Goal: Information Seeking & Learning: Learn about a topic

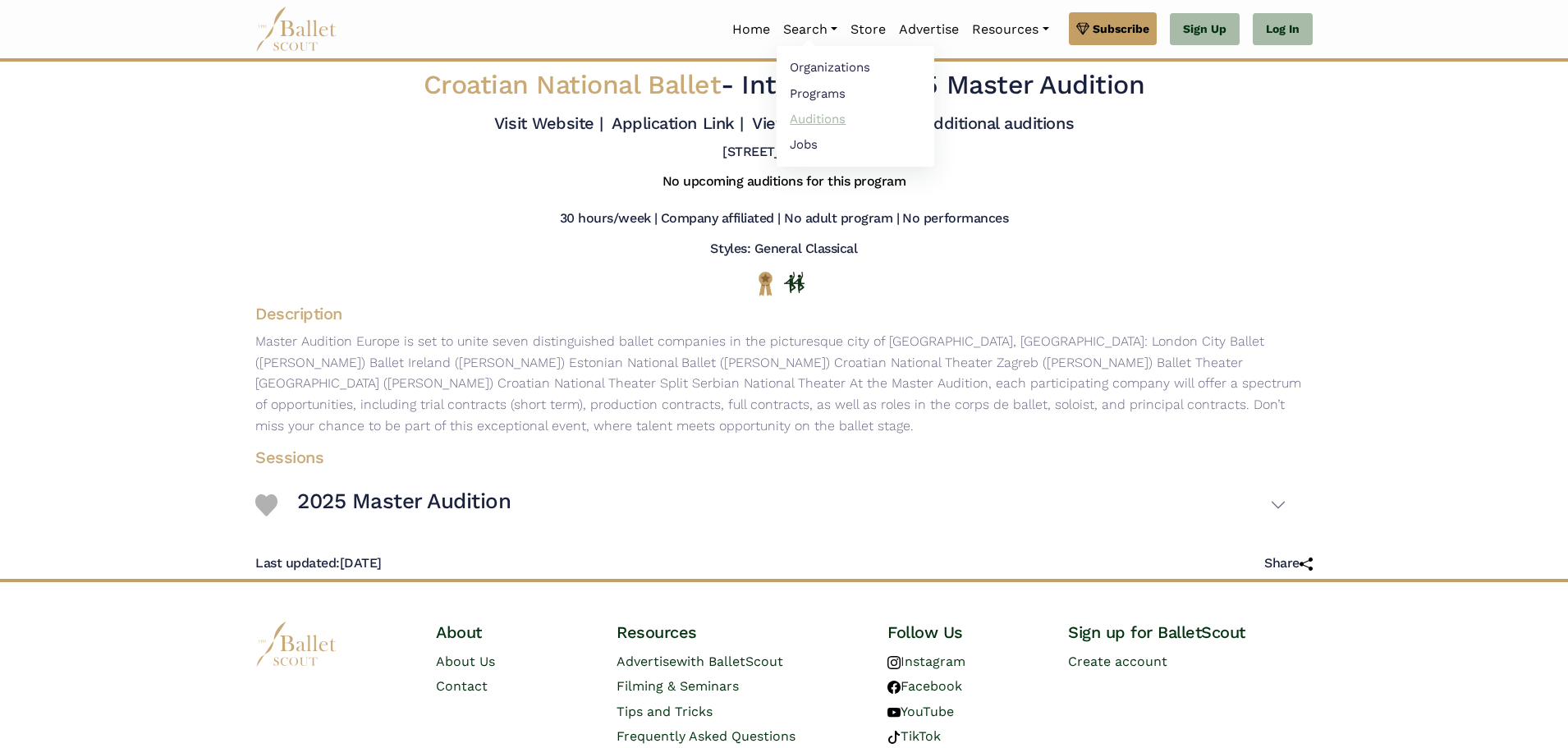
click at [801, 120] on link "Auditions" at bounding box center [855, 119] width 157 height 25
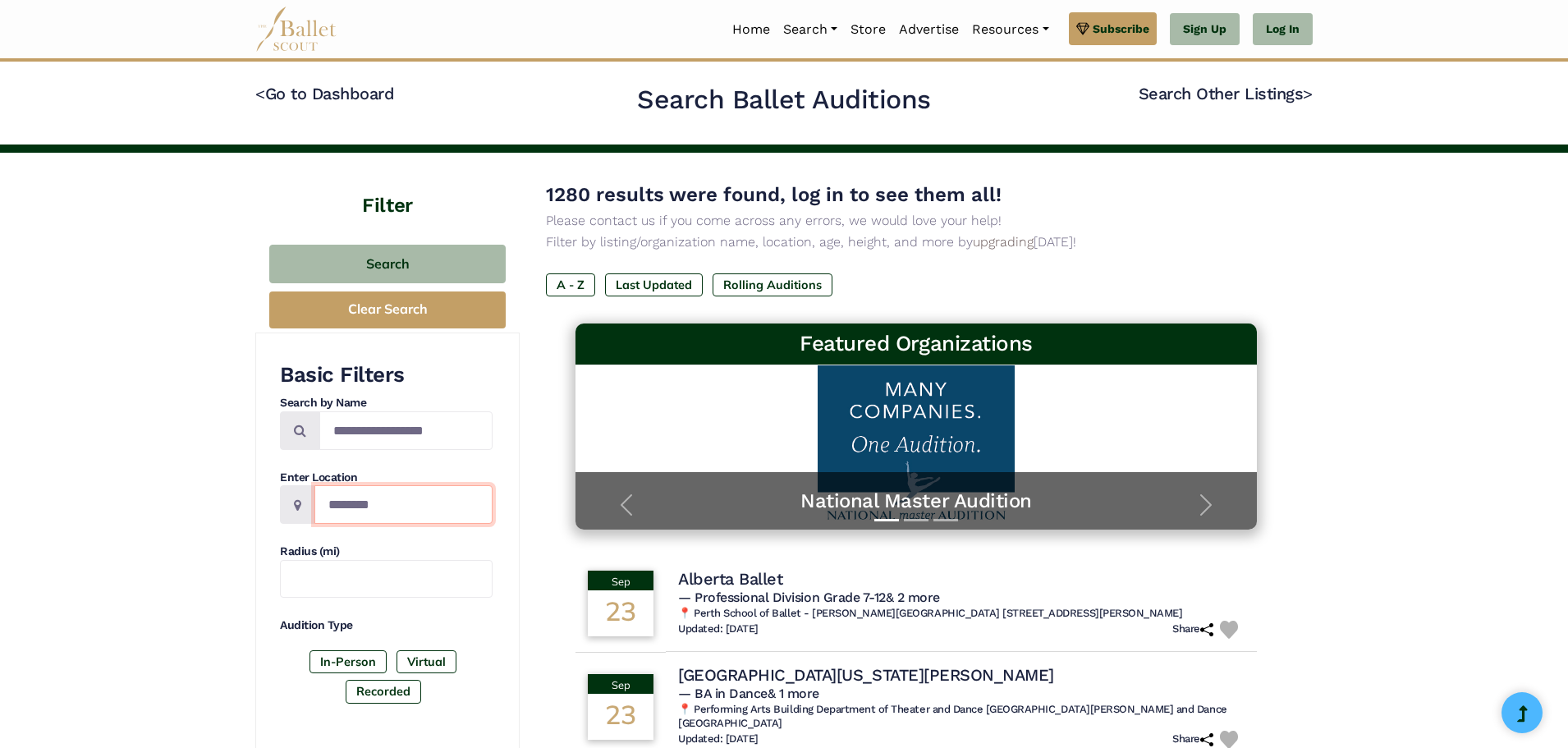
click at [405, 513] on input "Location" at bounding box center [404, 504] width 178 height 39
click at [420, 465] on div "Basic Filters Search by Name Enter Location Radius (mi) Audition Type In-Person…" at bounding box center [386, 536] width 213 height 349
click at [349, 664] on label "In-Person" at bounding box center [348, 662] width 77 height 23
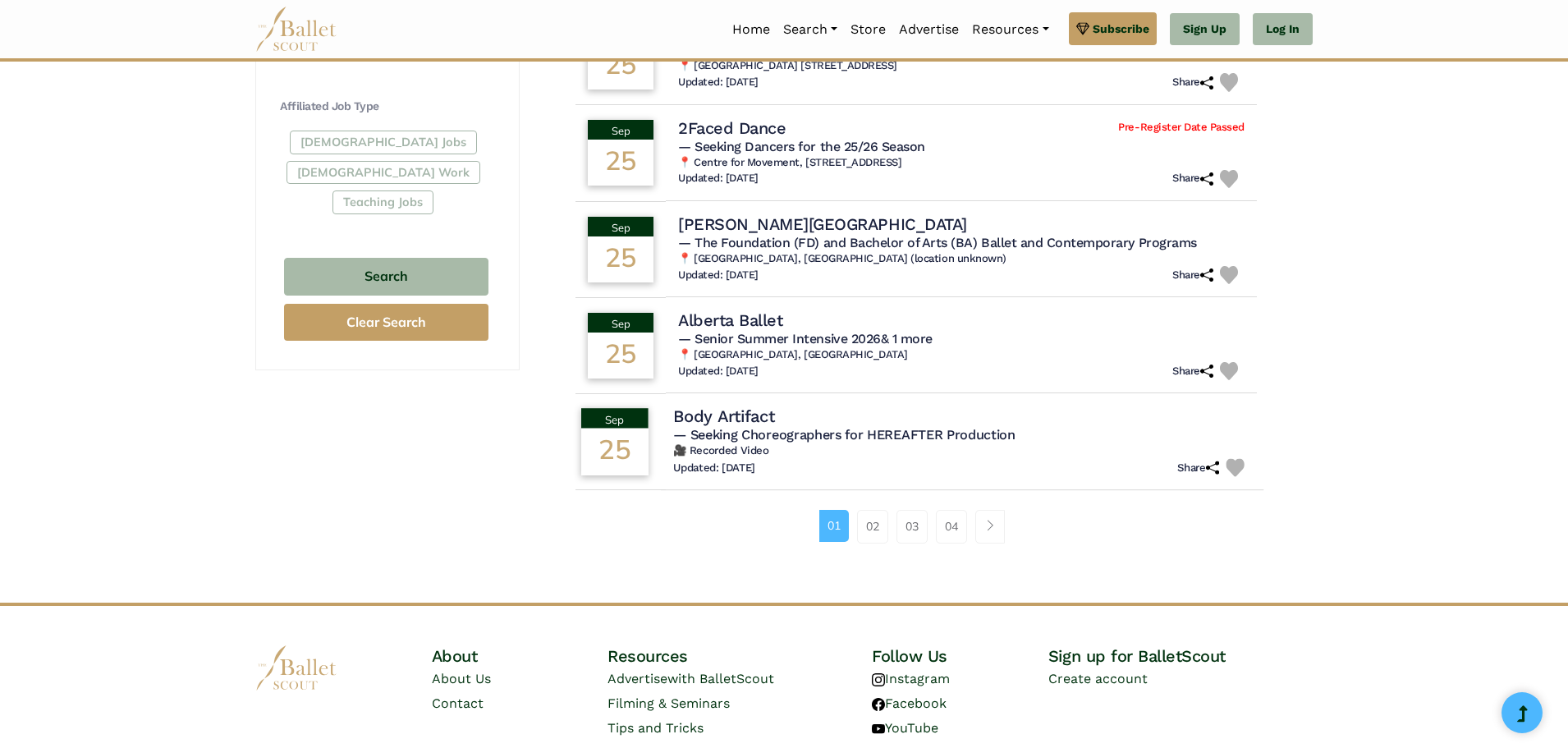
scroll to position [985, 0]
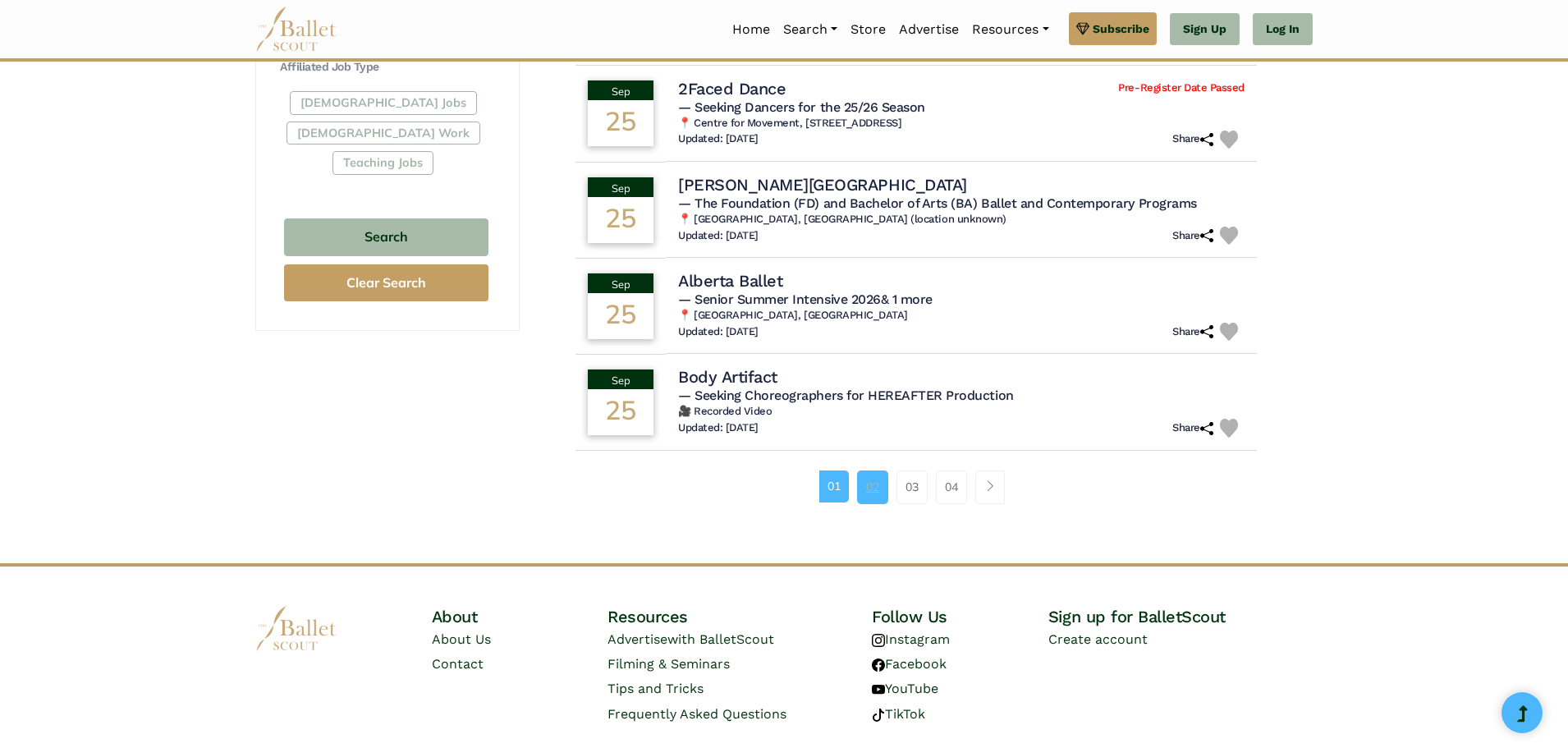
click at [864, 479] on link "02" at bounding box center [872, 486] width 31 height 33
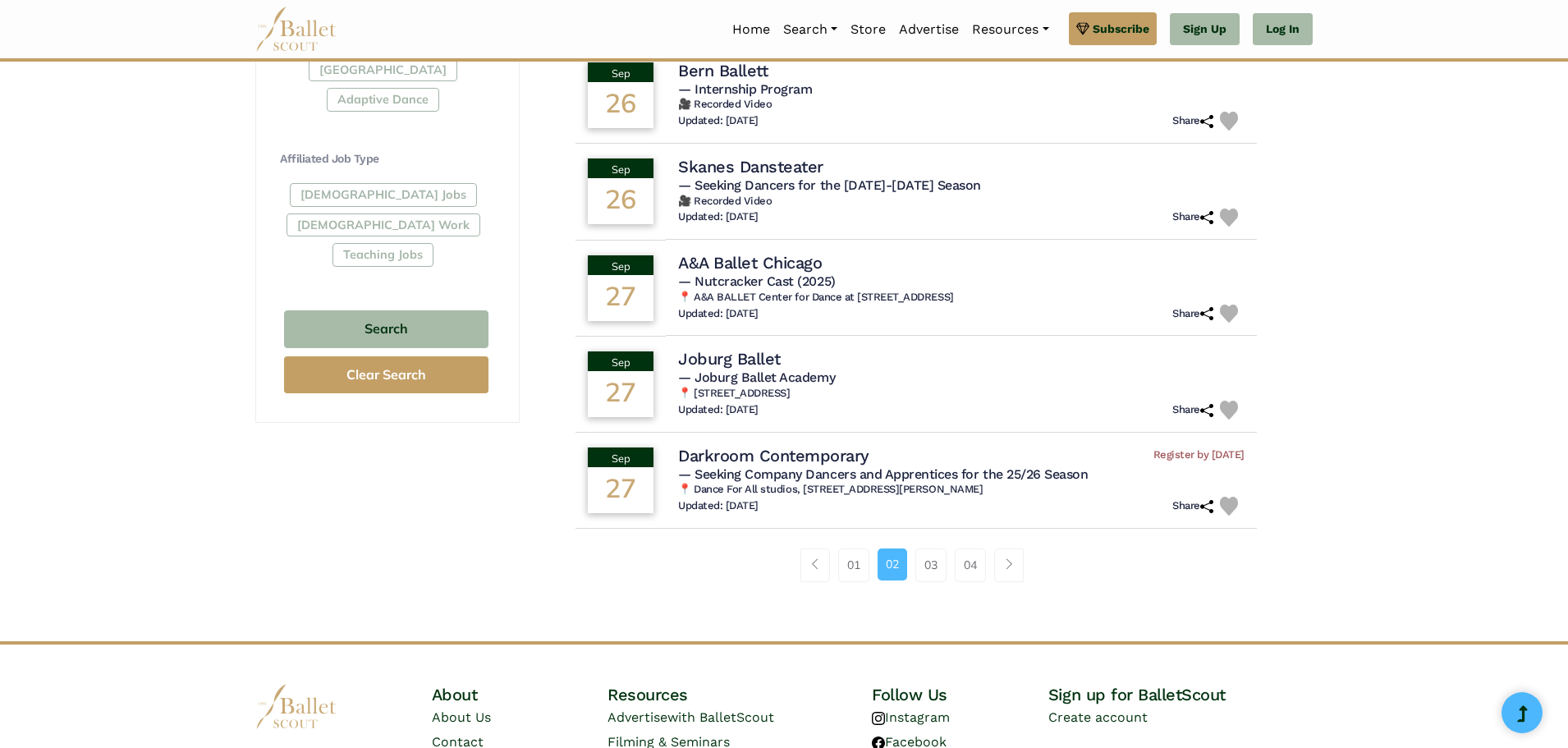
scroll to position [903, 0]
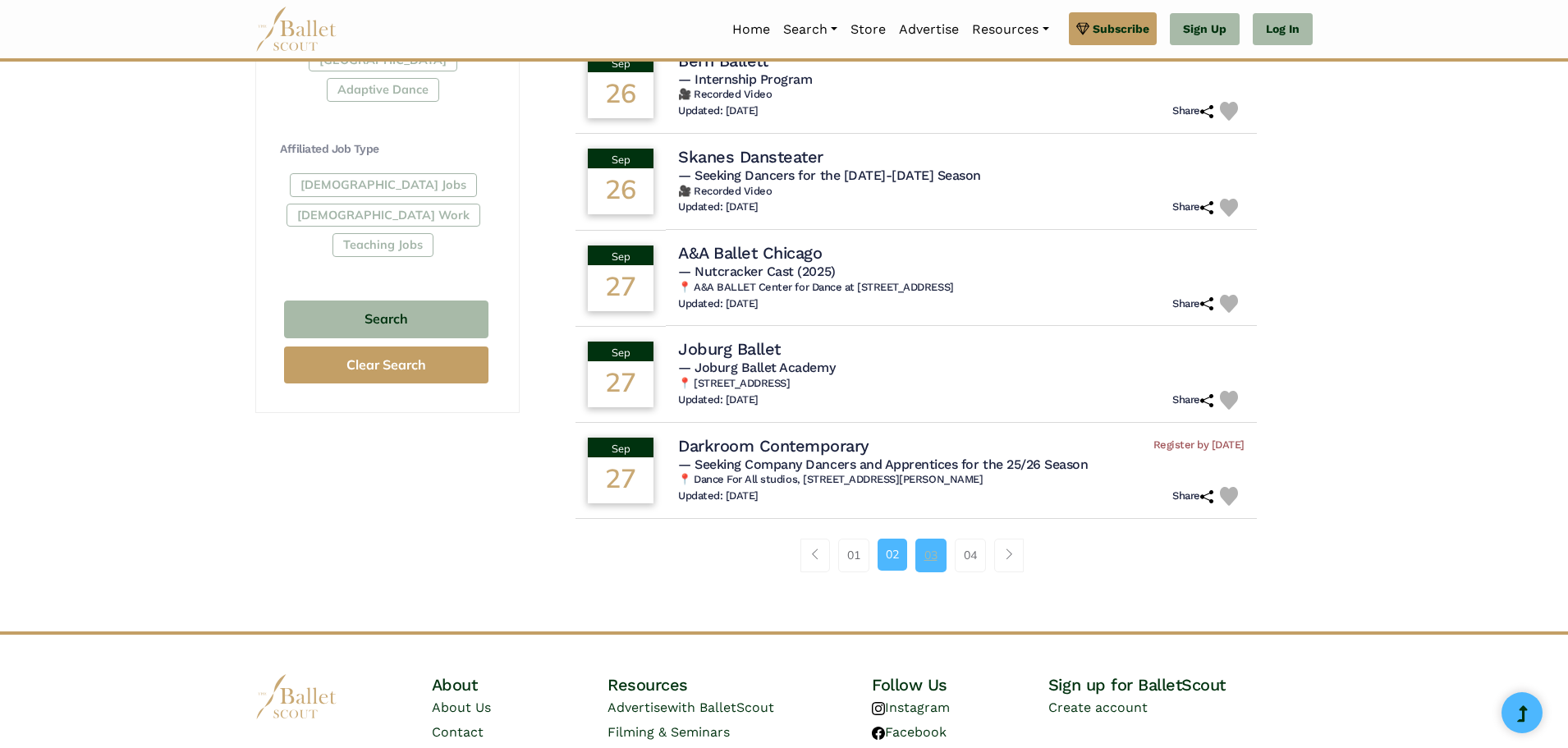
click at [932, 561] on link "03" at bounding box center [931, 555] width 31 height 33
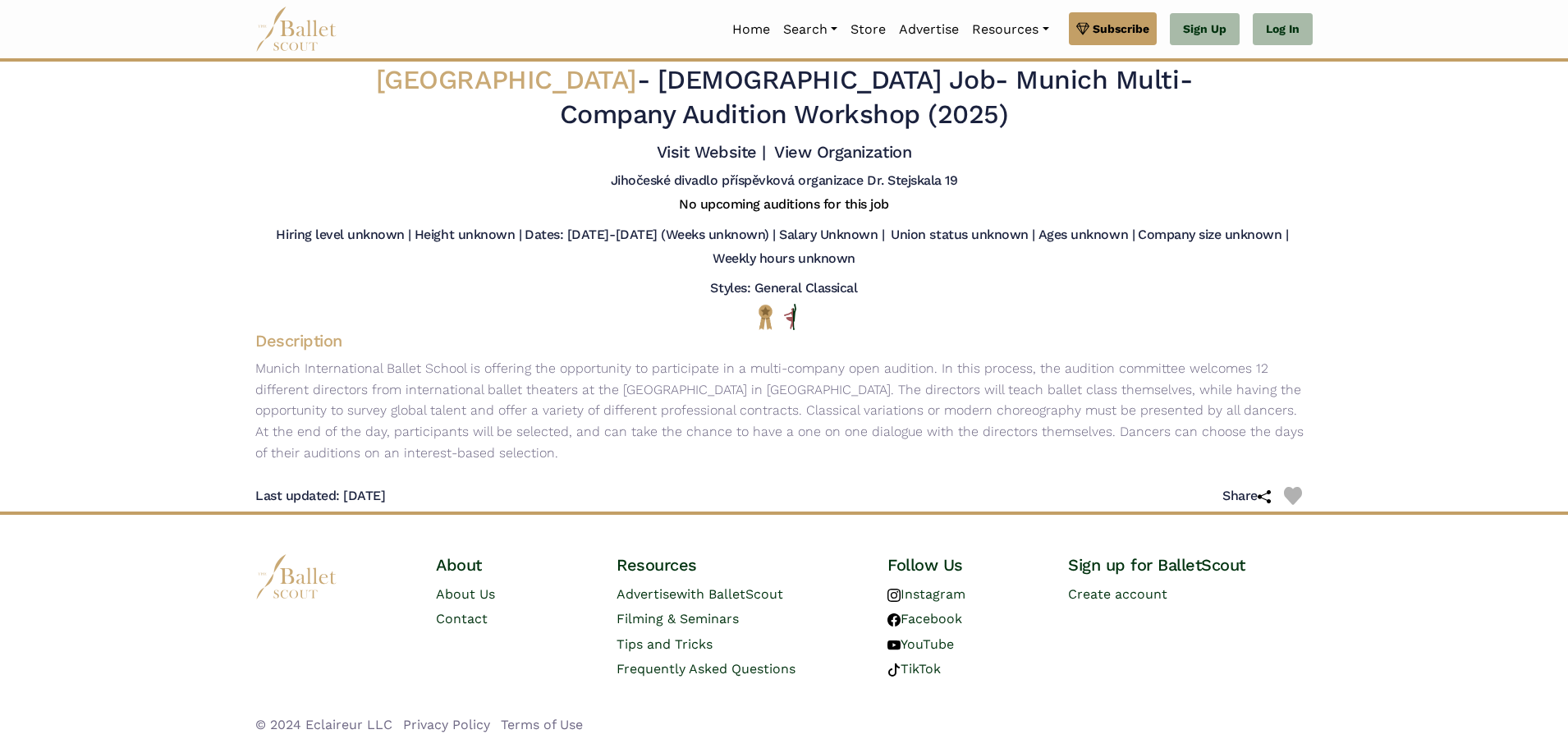
scroll to position [5, 0]
click at [1294, 492] on img at bounding box center [1293, 495] width 18 height 18
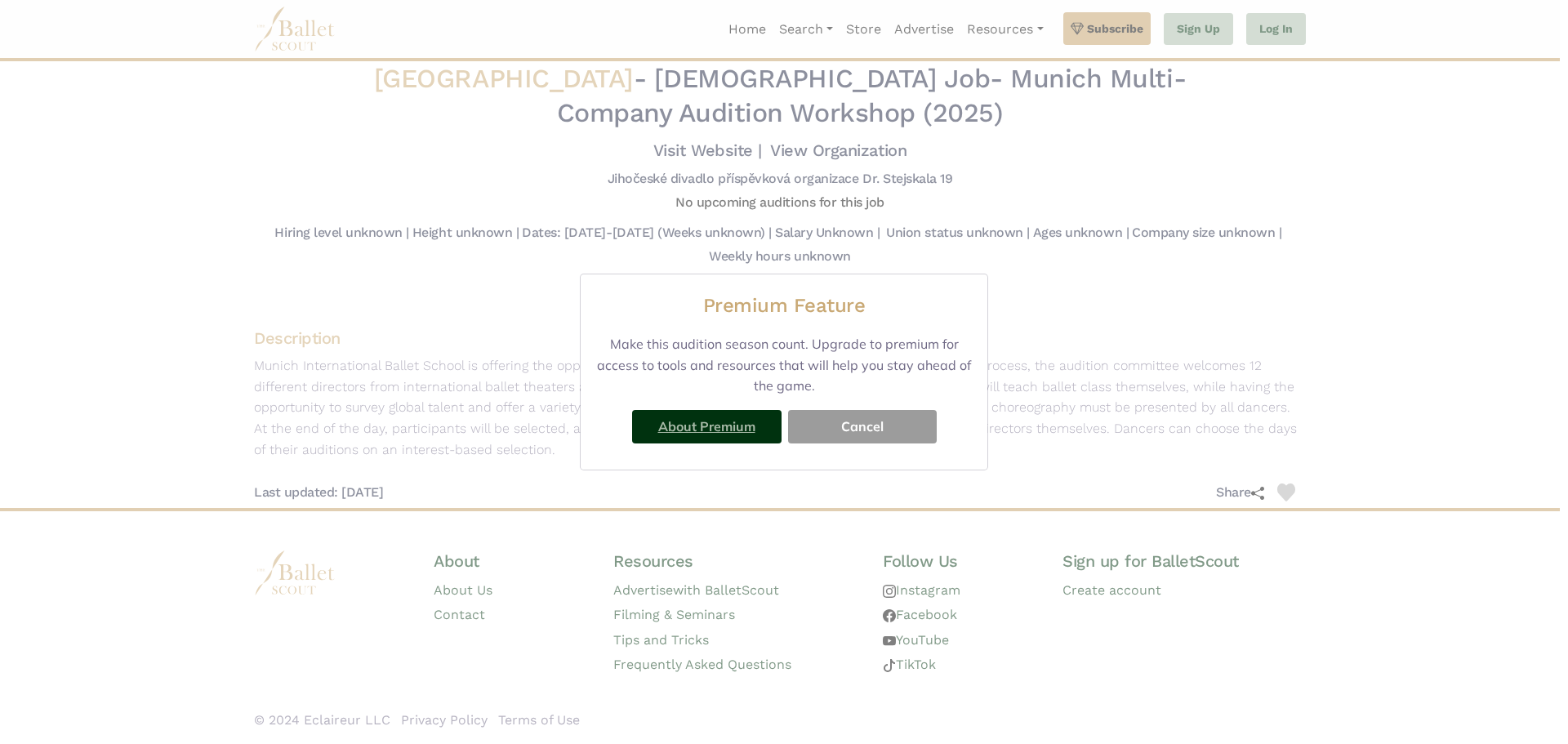
click at [725, 429] on link "About Premium" at bounding box center [707, 427] width 97 height 16
click at [895, 422] on button "Cancel" at bounding box center [862, 426] width 148 height 33
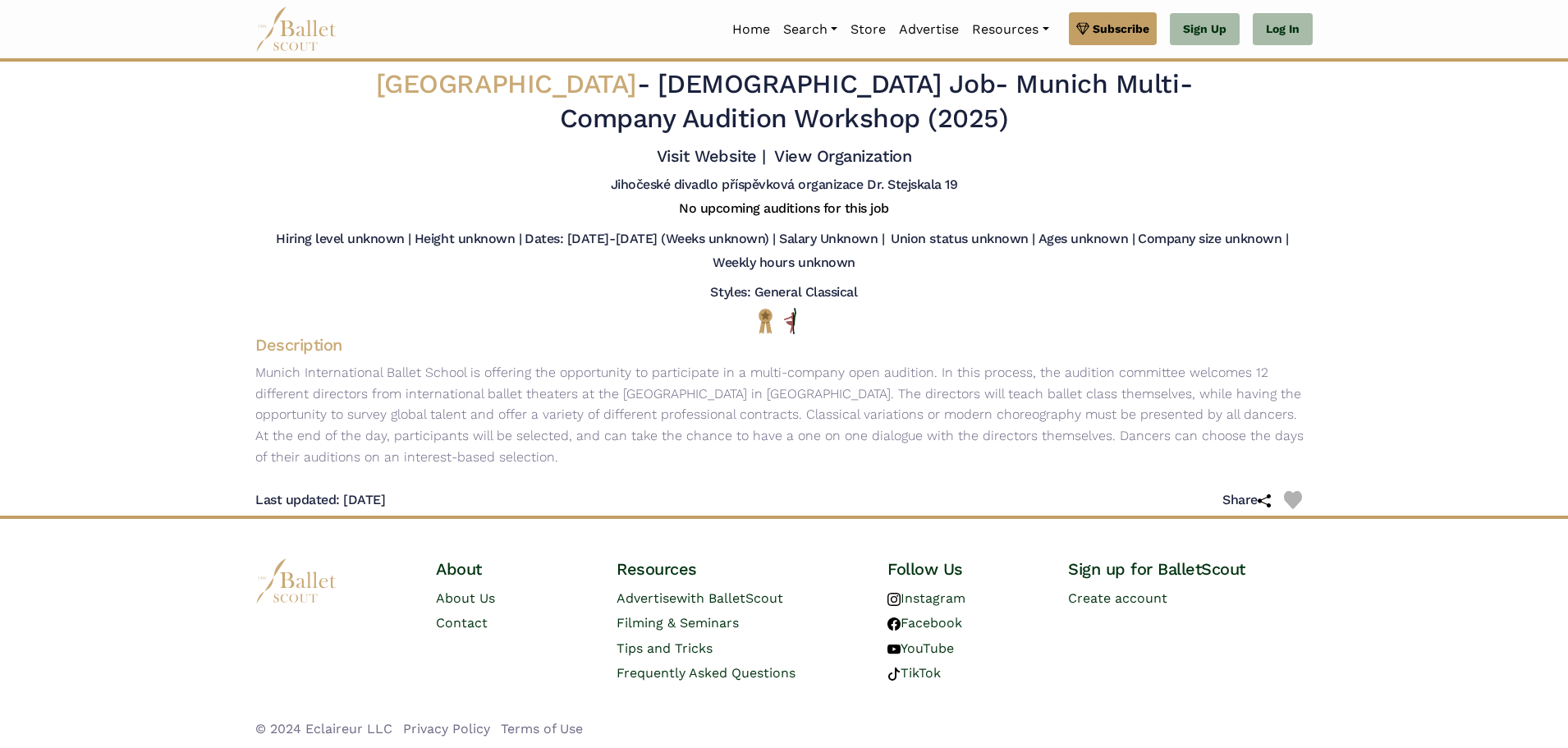
scroll to position [0, 0]
click at [808, 119] on link "Auditions" at bounding box center [855, 119] width 157 height 25
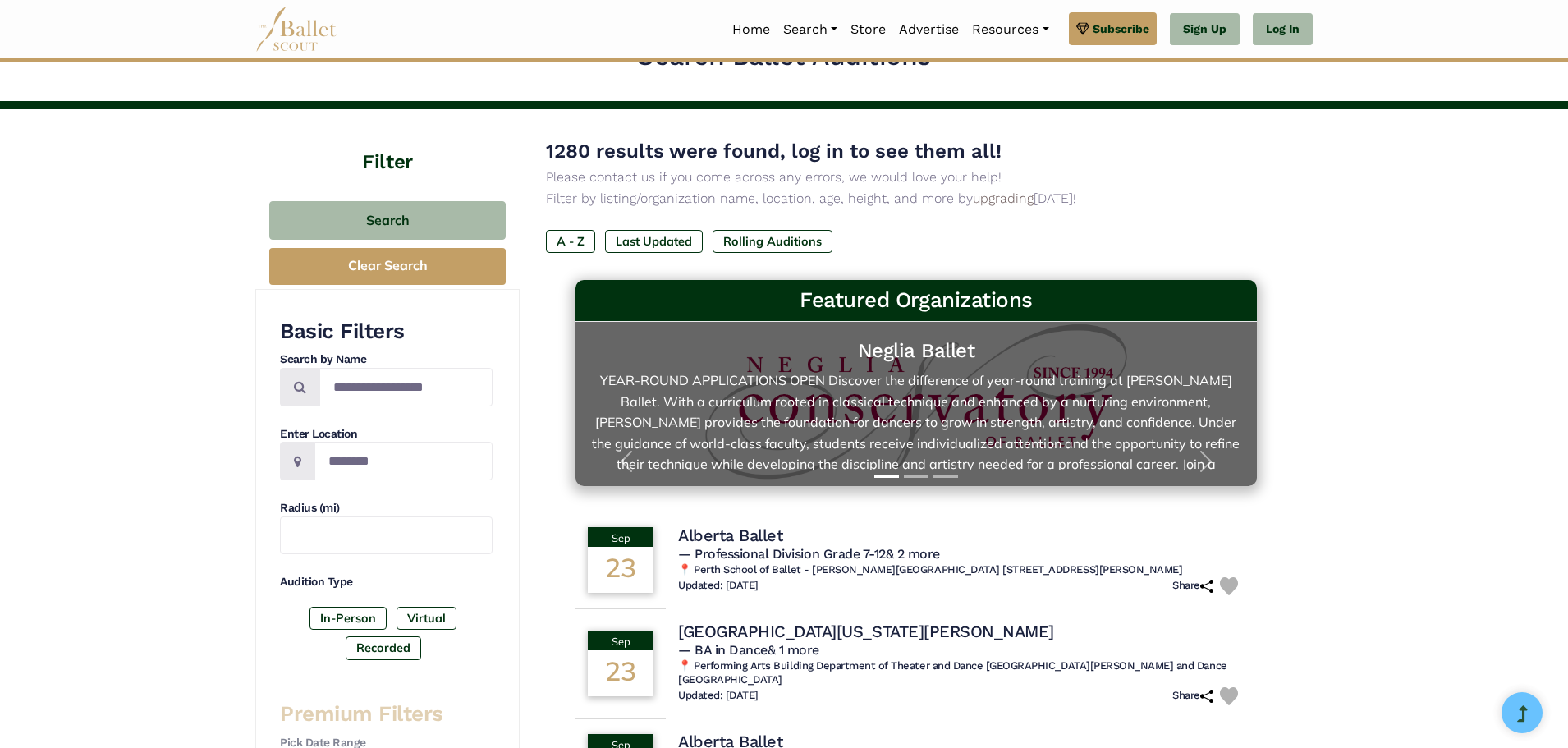
scroll to position [82, 0]
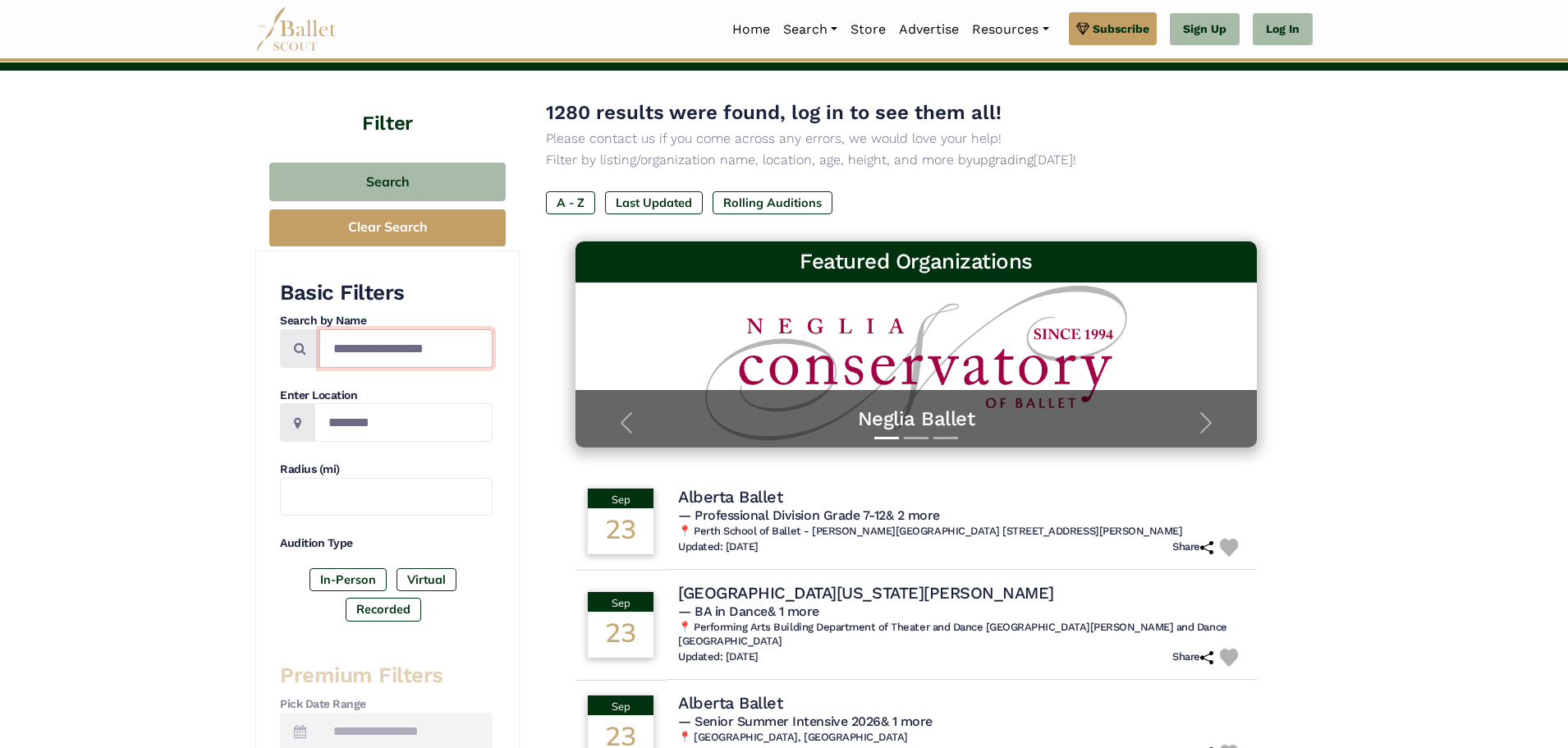
click at [379, 345] on input "Search by names..." at bounding box center [405, 348] width 174 height 39
click at [493, 280] on div "Basic Filters Search by Name Enter Location Radius (mi) Audition Type In-Person…" at bounding box center [388, 743] width 264 height 984
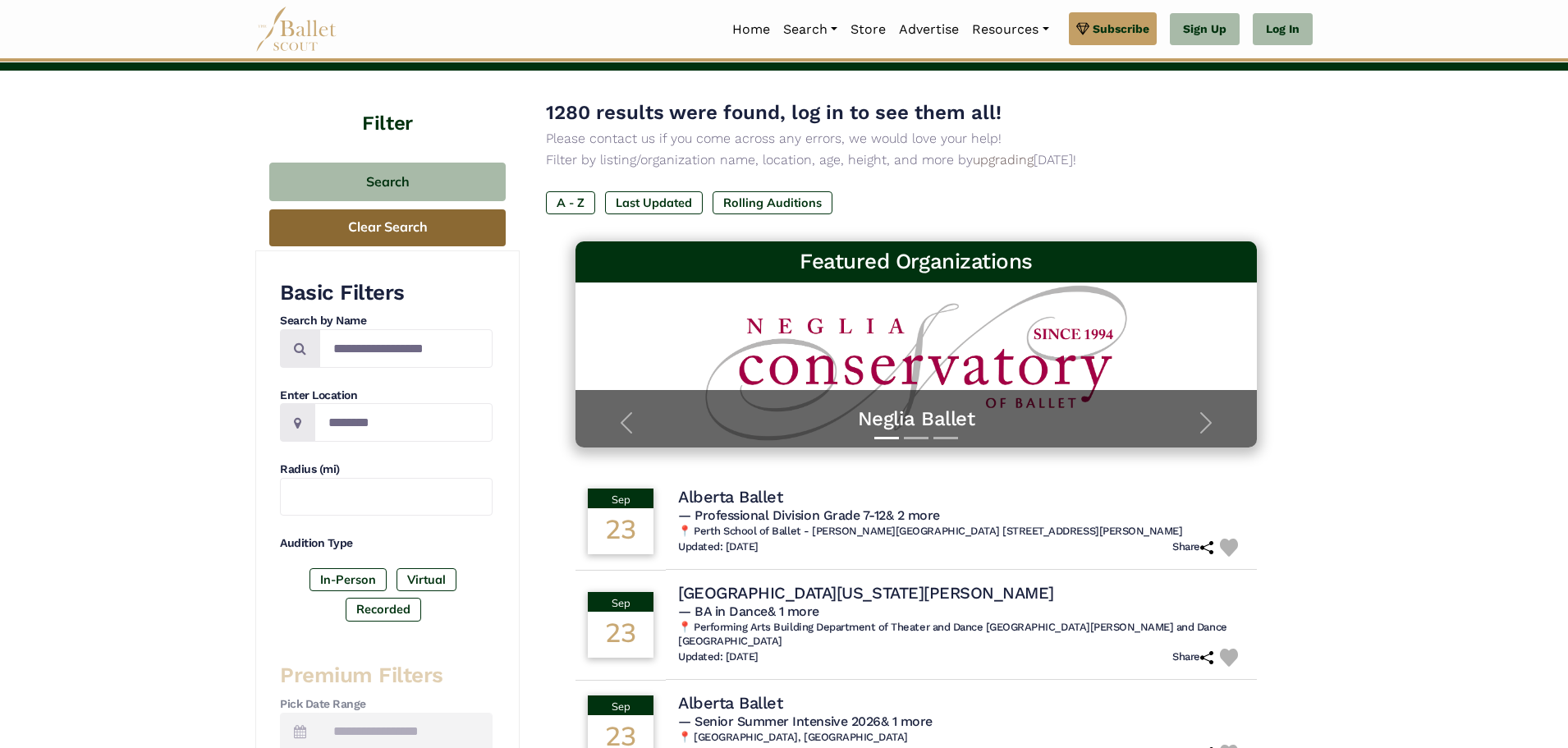
click at [447, 213] on button "Clear Search" at bounding box center [388, 227] width 236 height 37
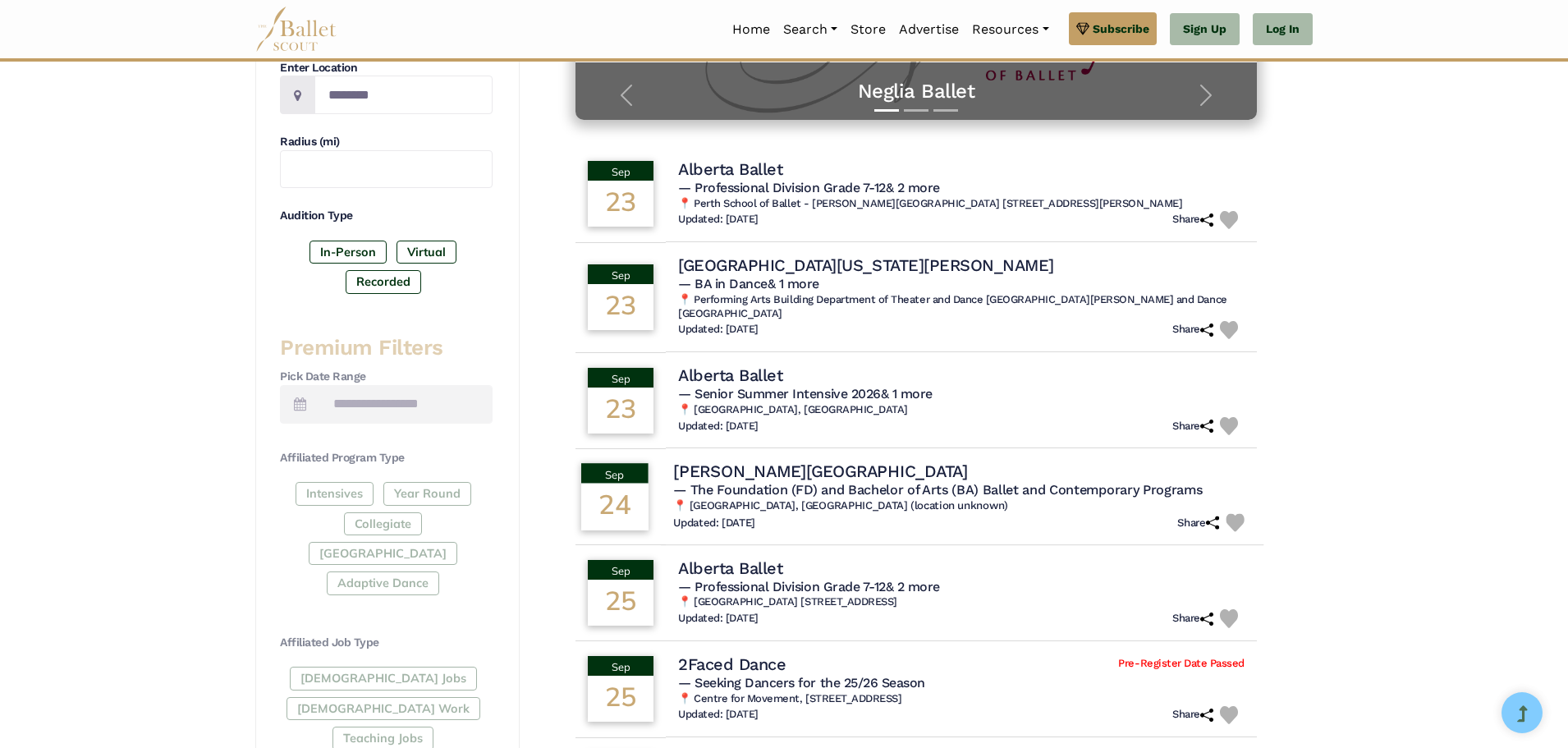
scroll to position [411, 0]
